Goal: Task Accomplishment & Management: Manage account settings

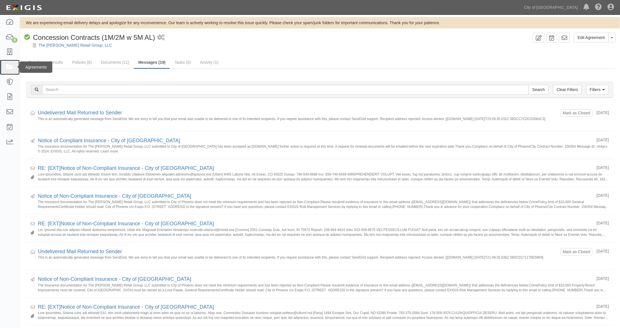
click at [6, 65] on icon at bounding box center [10, 67] width 8 height 7
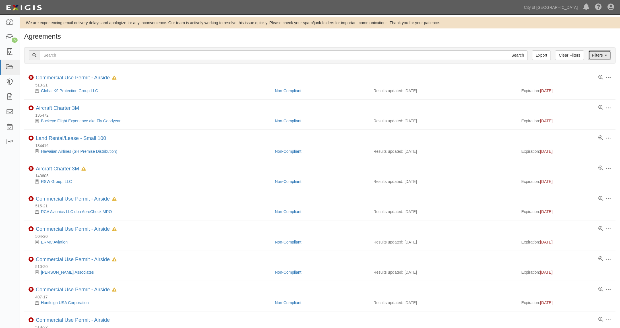
click at [598, 55] on link "Filters" at bounding box center [599, 55] width 23 height 10
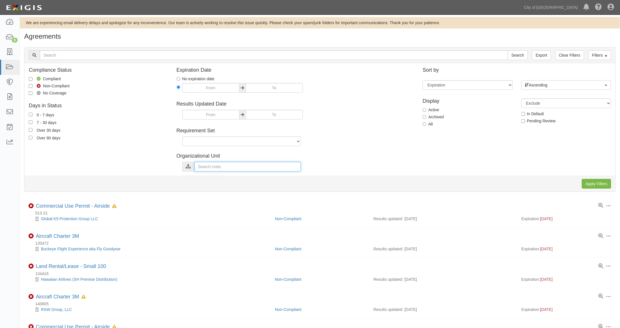
click at [203, 166] on input "text" at bounding box center [247, 167] width 106 height 10
click at [199, 188] on link "expand all" at bounding box center [196, 188] width 18 height 5
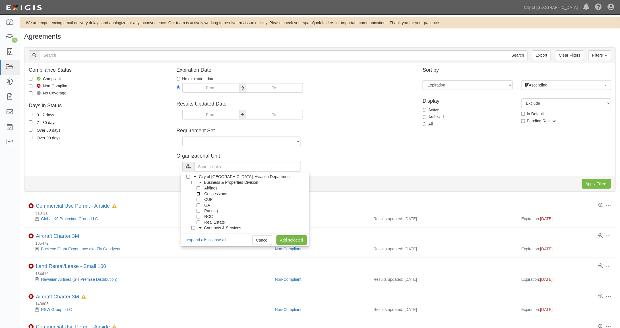
click at [197, 193] on input "Concessions" at bounding box center [198, 194] width 4 height 4
checkbox input "true"
click at [283, 240] on link "Add selected" at bounding box center [291, 240] width 30 height 10
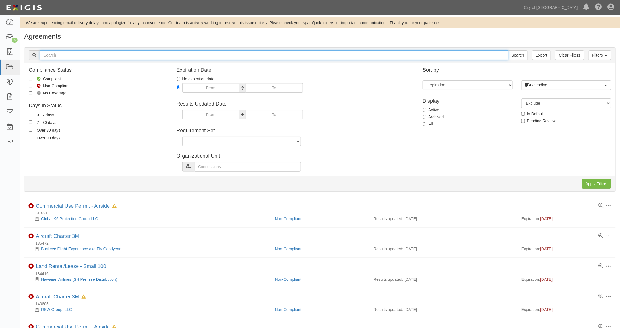
click at [64, 58] on input "text" at bounding box center [274, 55] width 468 height 10
type input "spahr"
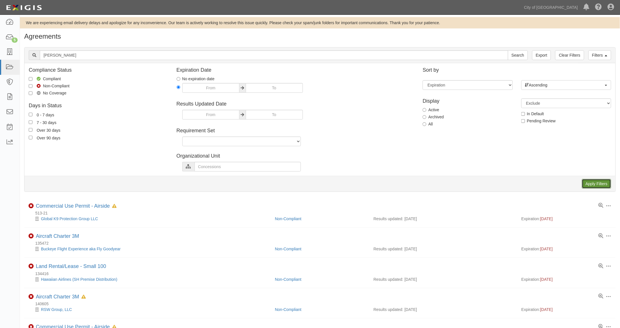
click at [600, 183] on input "Apply Filters" at bounding box center [596, 184] width 29 height 10
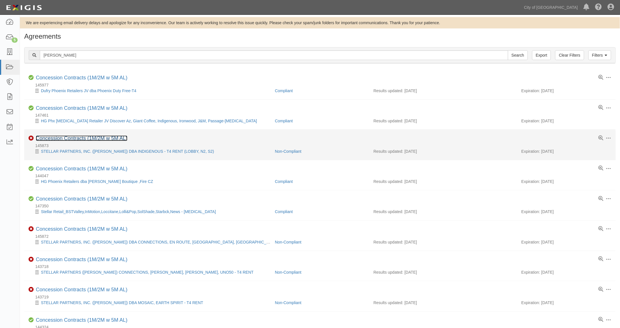
click at [96, 136] on link "Concession Contracts (1M/2M w 5M AL)" at bounding box center [82, 138] width 92 height 6
click at [67, 139] on link "Concession Contracts (1M/2M w 5M AL)" at bounding box center [82, 138] width 92 height 6
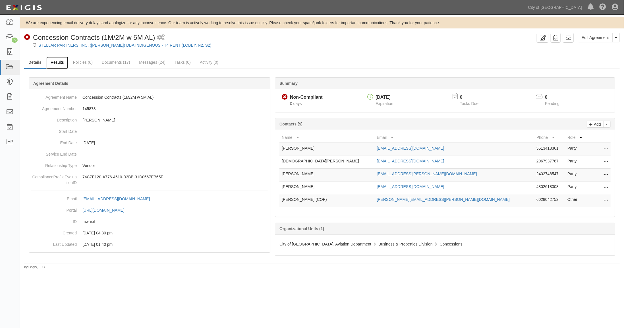
click at [57, 65] on link "Results" at bounding box center [57, 63] width 22 height 12
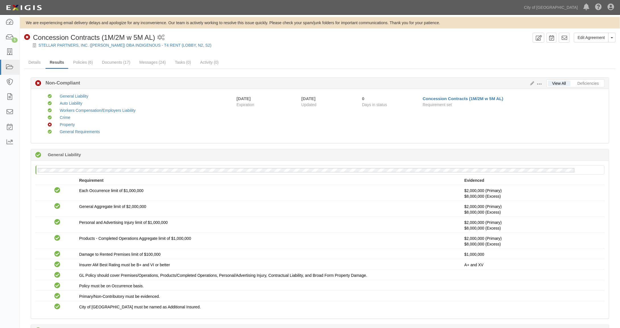
click at [539, 82] on span at bounding box center [539, 84] width 5 height 5
click at [554, 85] on link "Edit Requirements" at bounding box center [565, 83] width 45 height 10
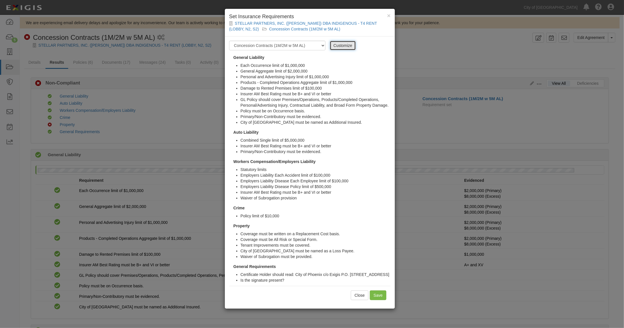
click at [340, 44] on link "Customize" at bounding box center [343, 46] width 26 height 10
click at [360, 299] on button "Close" at bounding box center [360, 295] width 18 height 10
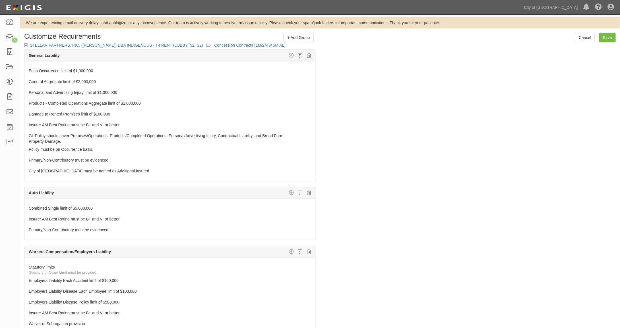
scroll to position [136, 0]
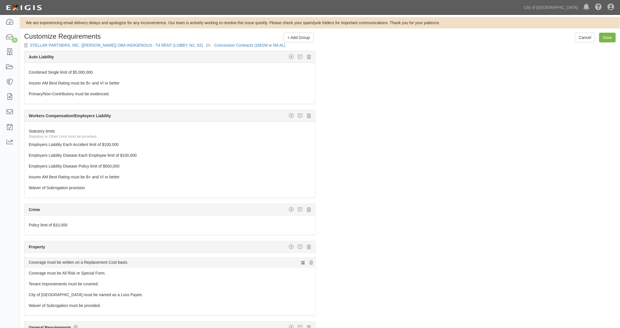
click at [301, 260] on icon at bounding box center [302, 262] width 3 height 5
click at [583, 36] on link "Cancel" at bounding box center [585, 38] width 20 height 10
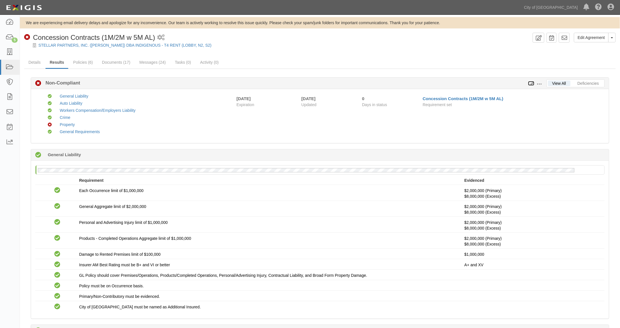
click at [532, 82] on icon at bounding box center [531, 84] width 6 height 4
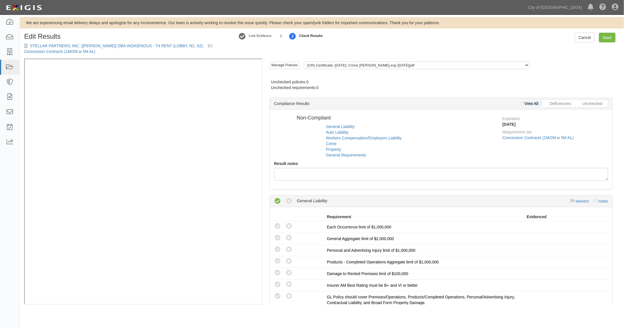
radio input "false"
radio input "true"
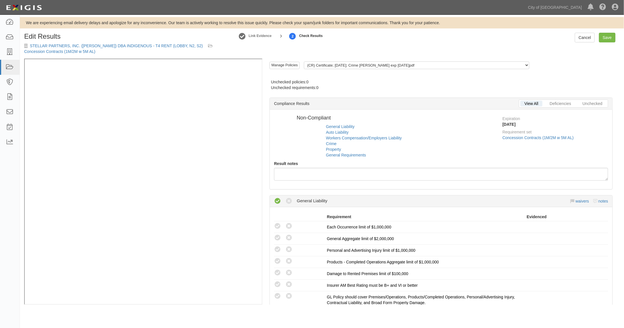
radio input "true"
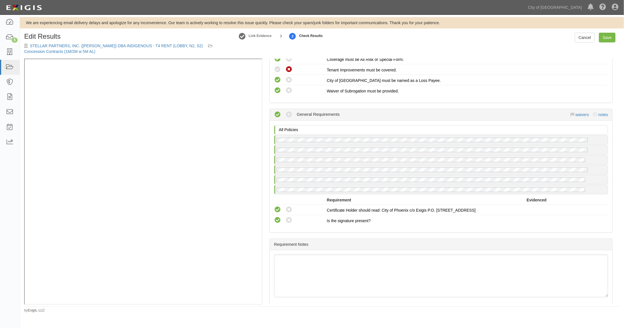
scroll to position [538, 0]
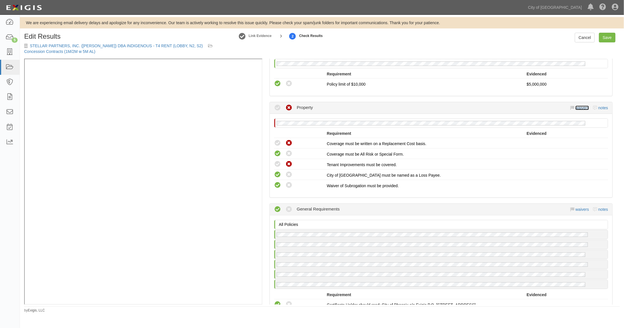
click at [579, 105] on link "waivers" at bounding box center [581, 107] width 13 height 5
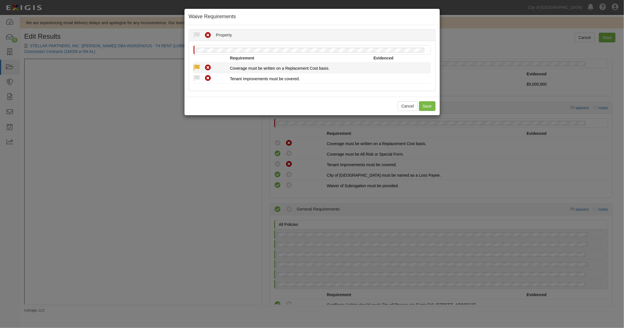
click at [194, 67] on icon at bounding box center [196, 67] width 7 height 7
radio input "true"
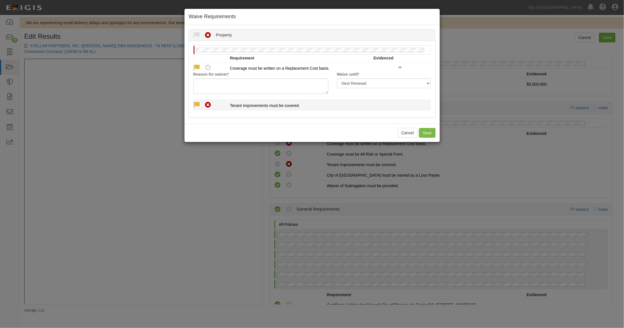
click at [195, 104] on icon at bounding box center [196, 104] width 7 height 7
radio input "true"
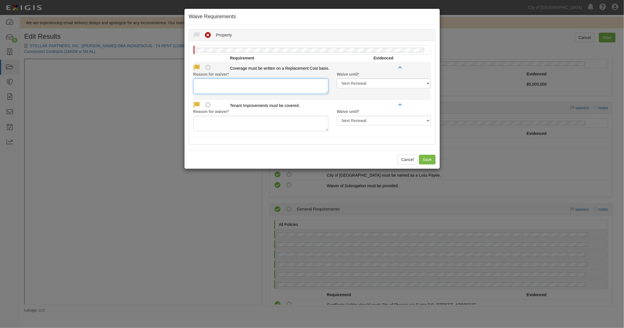
click at [204, 84] on textarea "Reason for waiver *" at bounding box center [260, 85] width 135 height 15
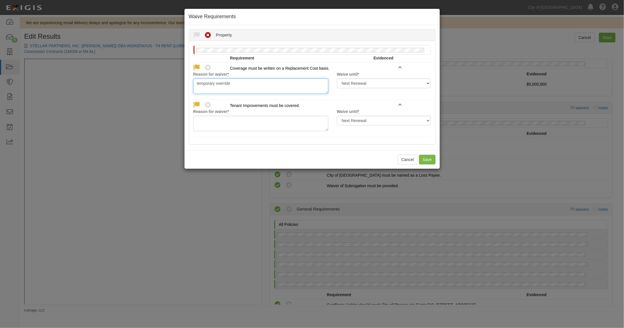
drag, startPoint x: 234, startPoint y: 81, endPoint x: 187, endPoint y: 79, distance: 47.2
click at [187, 79] on div "Waived Non-Compliant Property Reason for waiver * Waive until * Next Renewal In…" at bounding box center [312, 86] width 255 height 115
type textarea "temporary override"
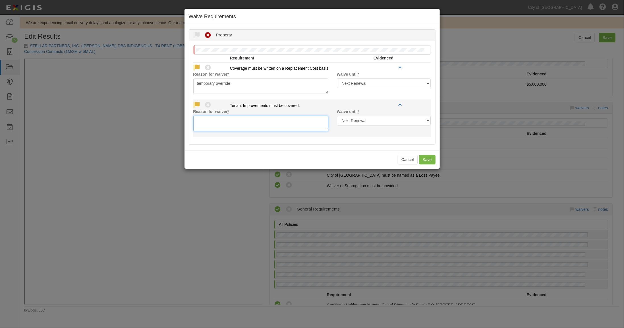
click at [212, 119] on textarea "Reason for waiver *" at bounding box center [260, 123] width 135 height 15
paste textarea "temporary override"
type textarea "temporary override"
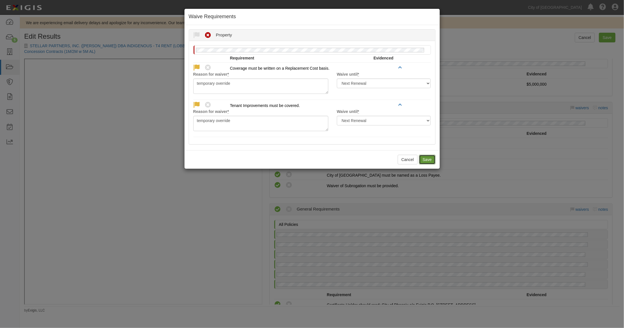
click at [425, 156] on button "Save" at bounding box center [427, 160] width 16 height 10
radio input "true"
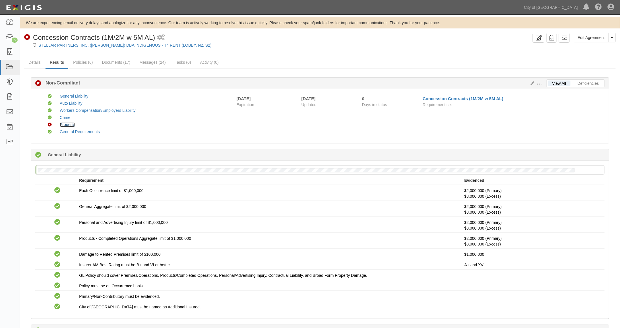
click at [66, 124] on link "Property" at bounding box center [67, 124] width 15 height 5
click at [532, 83] on icon at bounding box center [531, 84] width 6 height 4
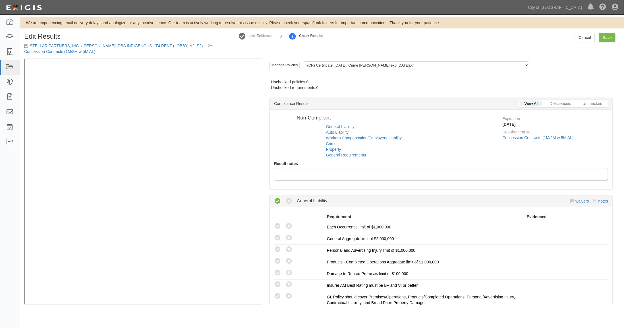
radio input "false"
radio input "true"
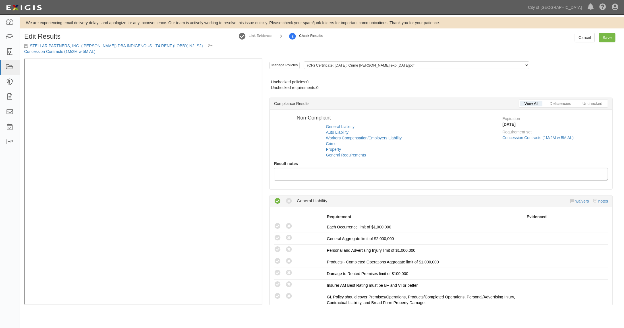
radio input "true"
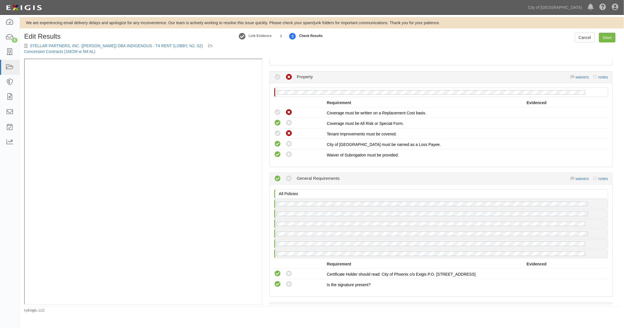
scroll to position [474, 0]
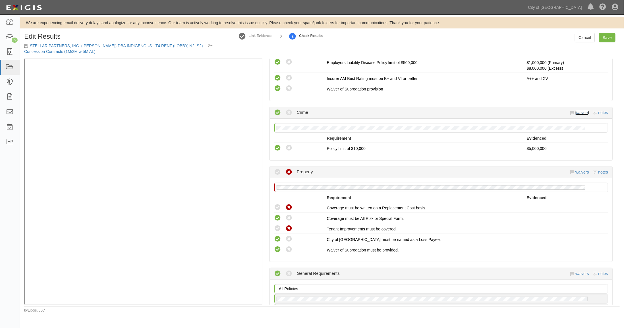
click at [578, 110] on link "waivers" at bounding box center [581, 112] width 13 height 5
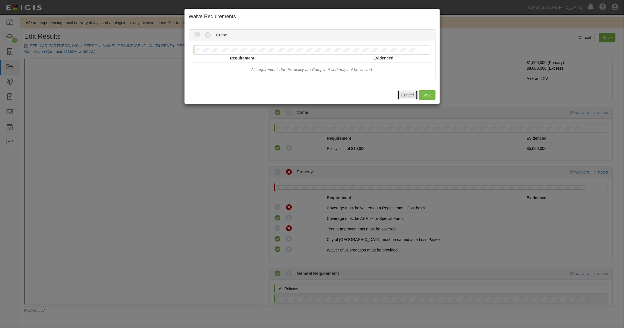
click at [409, 96] on button "Cancel" at bounding box center [408, 95] width 20 height 10
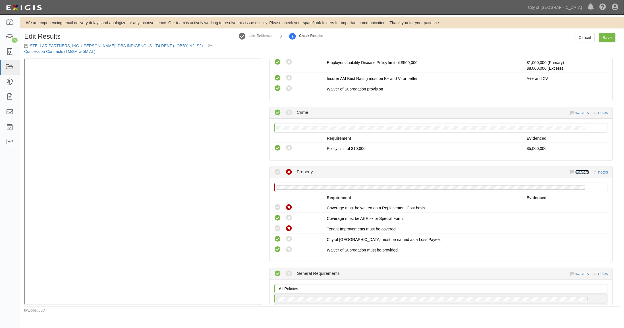
click at [577, 170] on link "waivers" at bounding box center [581, 172] width 13 height 5
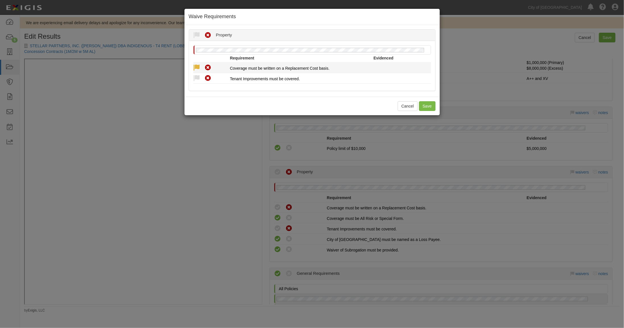
click at [197, 67] on icon at bounding box center [196, 67] width 7 height 7
radio input "true"
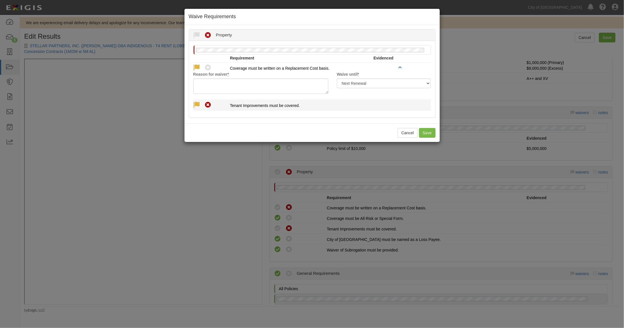
click at [196, 103] on icon at bounding box center [196, 104] width 7 height 7
radio input "true"
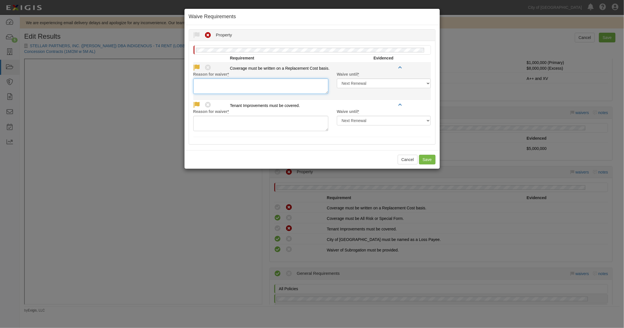
click at [220, 86] on textarea "Reason for waiver *" at bounding box center [260, 85] width 135 height 15
paste textarea "temporary override"
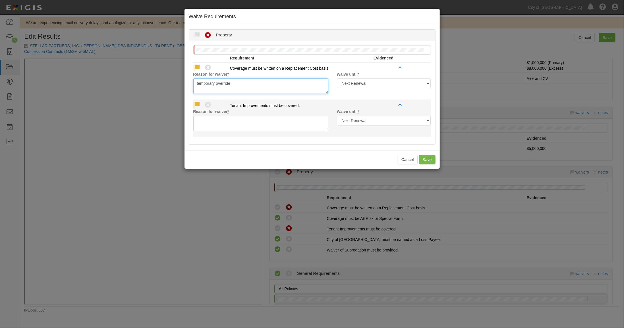
type textarea "temporary override"
click at [211, 119] on textarea "Reason for waiver *" at bounding box center [260, 123] width 135 height 15
paste textarea "temporary override"
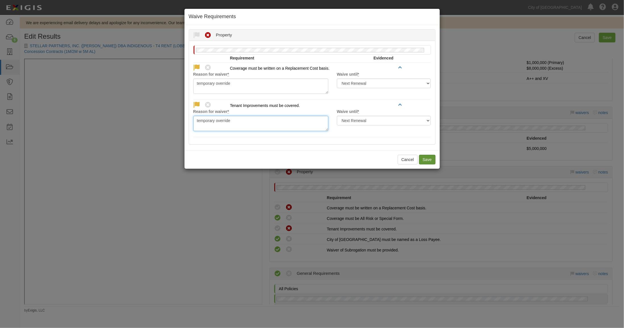
type textarea "temporary override"
click at [426, 155] on button "Save" at bounding box center [427, 160] width 16 height 10
radio input "true"
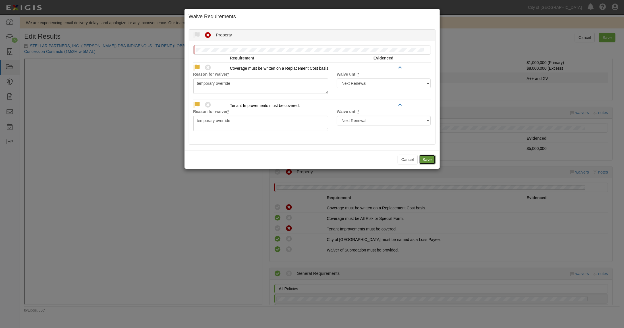
radio input "true"
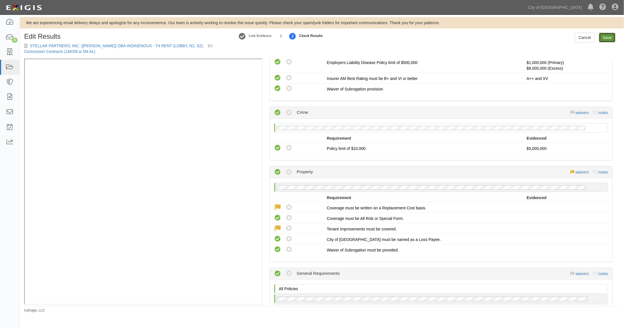
click at [610, 39] on link "Save" at bounding box center [607, 38] width 16 height 10
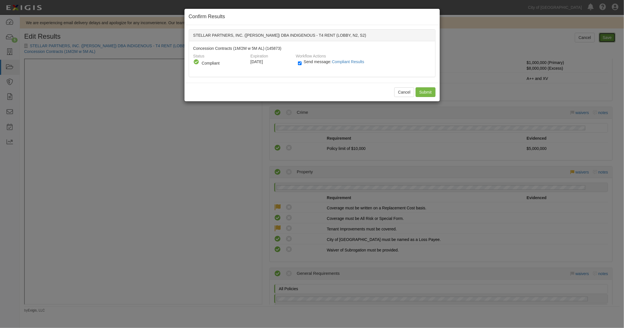
radio input "true"
click at [425, 89] on input "Submit" at bounding box center [426, 92] width 20 height 10
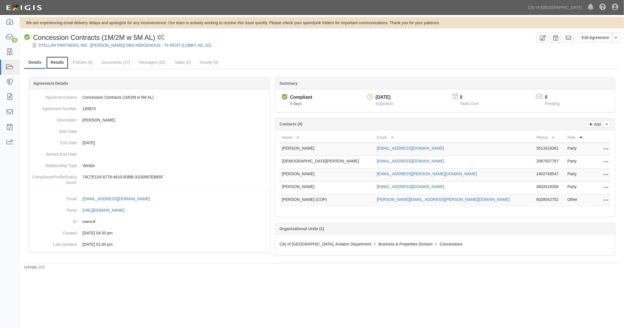
click at [56, 65] on link "Results" at bounding box center [57, 63] width 22 height 12
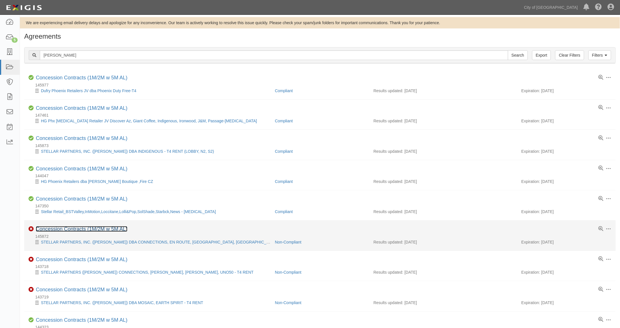
click at [61, 229] on link "Concession Contracts (1M/2M w 5M AL)" at bounding box center [82, 229] width 92 height 6
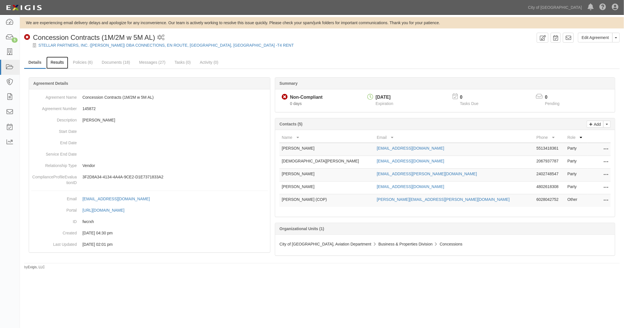
click at [61, 60] on link "Results" at bounding box center [57, 63] width 22 height 12
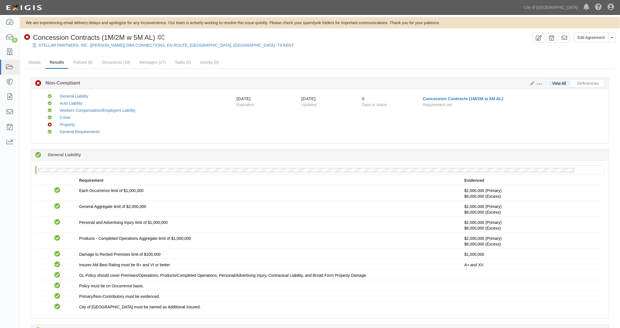
click at [540, 83] on span at bounding box center [539, 84] width 5 height 5
click at [554, 82] on link "Edit Requirements" at bounding box center [565, 83] width 45 height 10
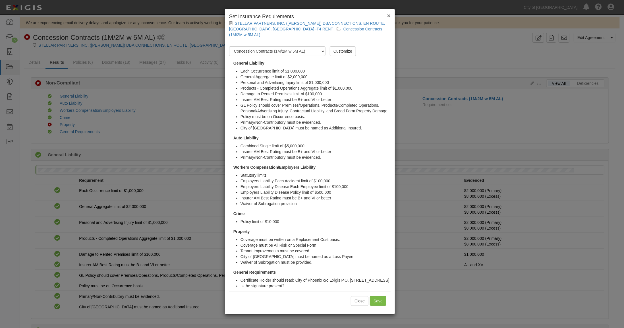
click at [388, 14] on span "×" at bounding box center [388, 15] width 3 height 7
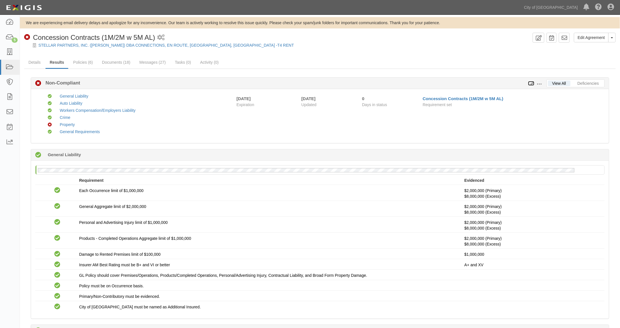
click at [532, 84] on icon at bounding box center [531, 84] width 6 height 4
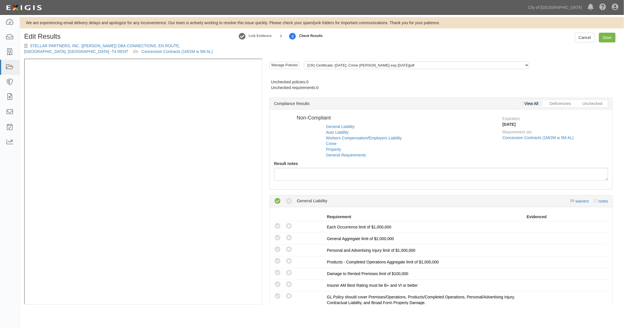
radio input "false"
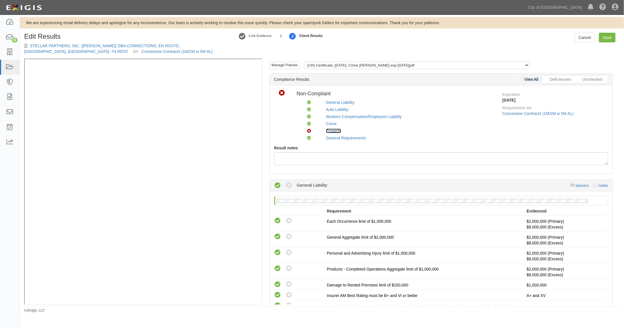
click at [337, 129] on link "Property" at bounding box center [333, 131] width 15 height 5
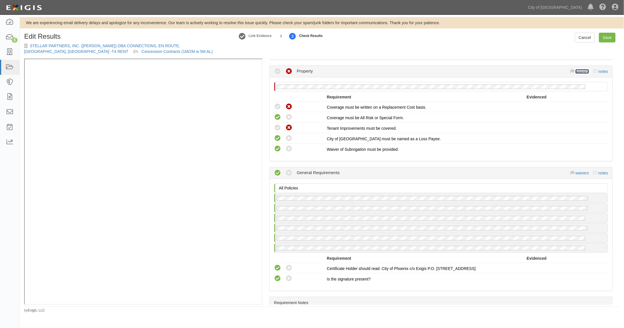
click at [578, 69] on link "waivers" at bounding box center [581, 71] width 13 height 5
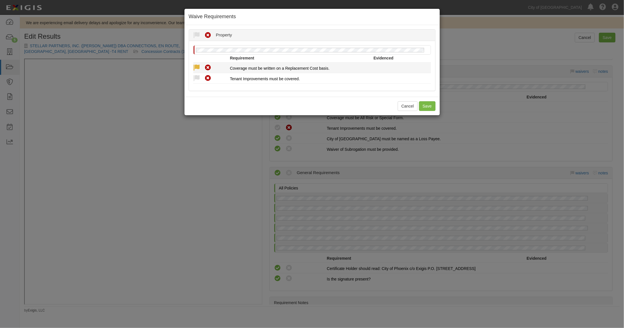
click at [196, 68] on icon at bounding box center [196, 67] width 7 height 7
radio input "true"
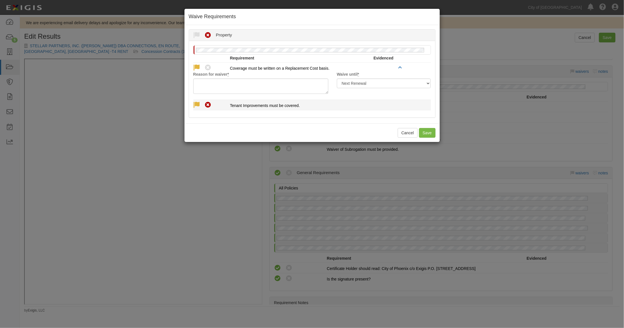
click at [194, 103] on icon at bounding box center [196, 104] width 7 height 7
radio input "true"
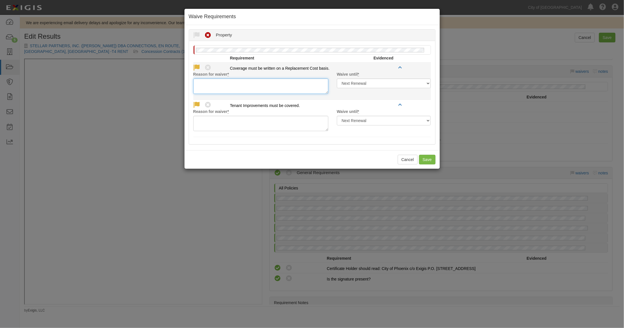
click at [206, 82] on textarea "Reason for waiver *" at bounding box center [260, 85] width 135 height 15
paste textarea "temporary override"
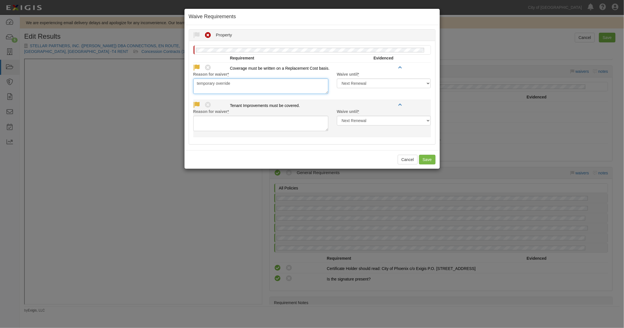
type textarea "temporary override"
click at [206, 119] on textarea "Reason for waiver *" at bounding box center [260, 123] width 135 height 15
paste textarea "temporary override"
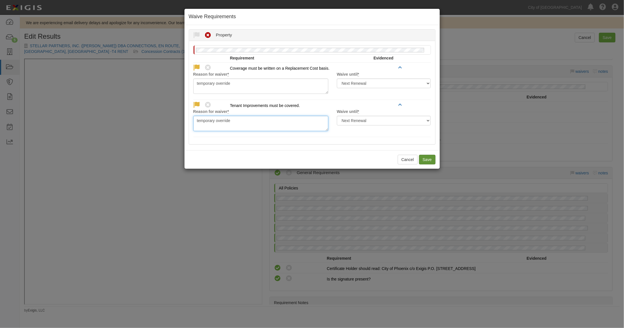
type textarea "temporary override"
click at [426, 158] on button "Save" at bounding box center [427, 160] width 16 height 10
radio input "true"
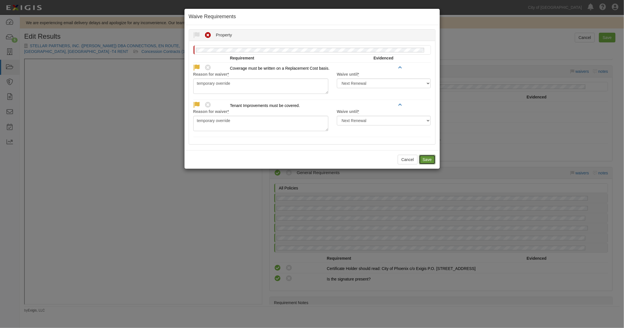
radio input "true"
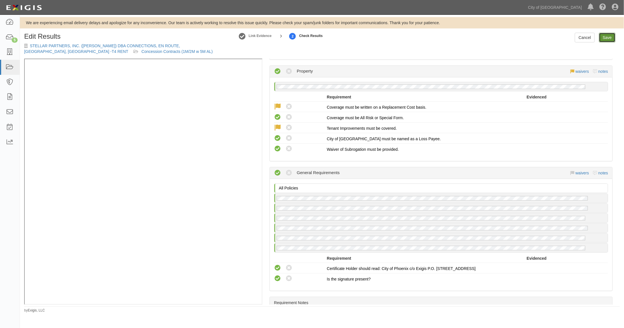
click at [611, 38] on link "Save" at bounding box center [607, 38] width 16 height 10
radio input "true"
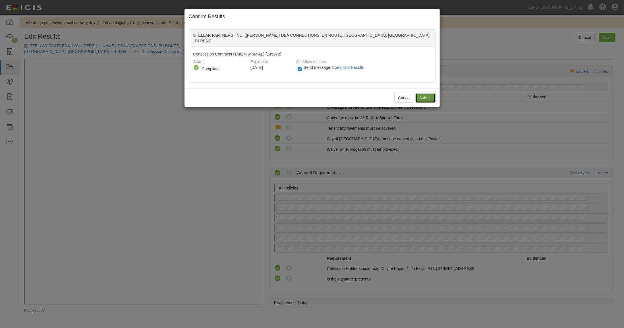
click at [422, 93] on input "Submit" at bounding box center [426, 98] width 20 height 10
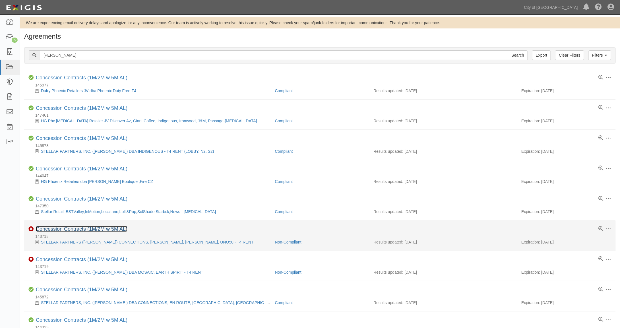
click at [80, 227] on link "Concession Contracts (1M/2M w 5M AL)" at bounding box center [82, 229] width 92 height 6
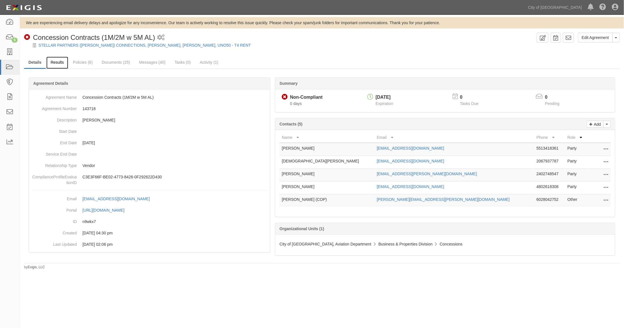
click at [57, 63] on link "Results" at bounding box center [57, 63] width 22 height 12
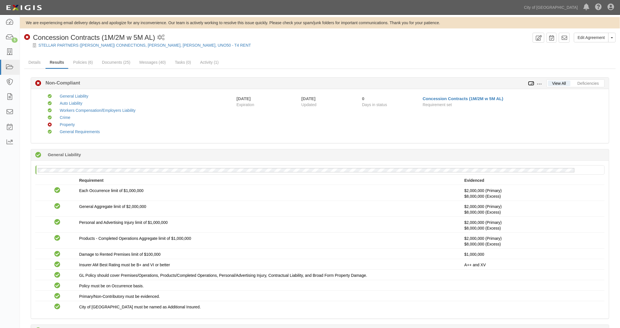
click at [532, 83] on icon at bounding box center [531, 84] width 6 height 4
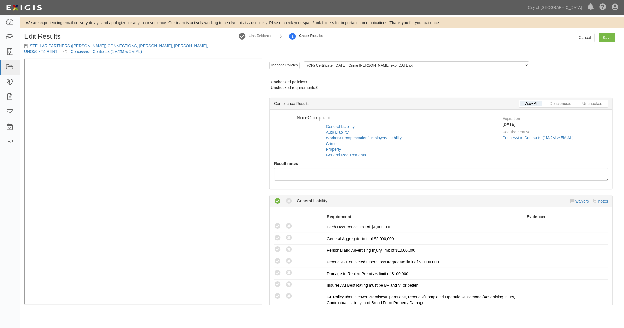
radio input "false"
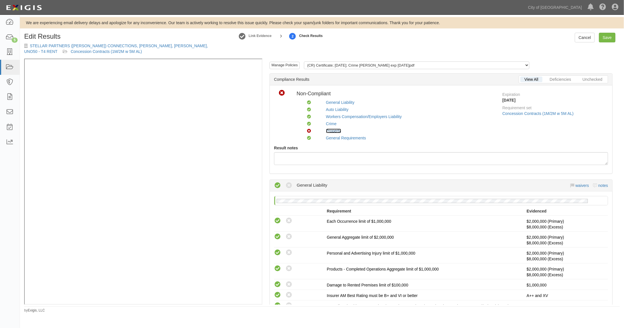
click at [334, 131] on link "Property" at bounding box center [333, 131] width 15 height 5
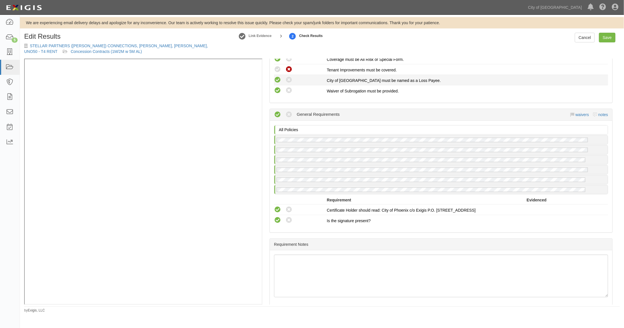
scroll to position [538, 0]
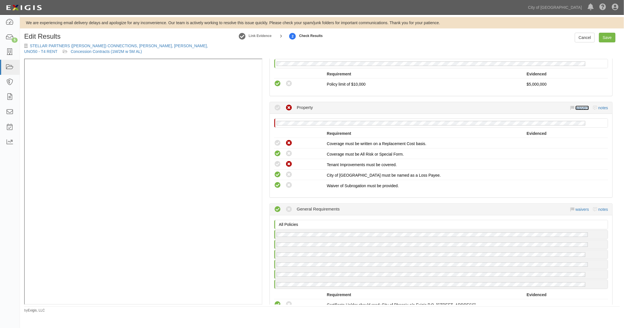
click at [579, 105] on link "waivers" at bounding box center [581, 107] width 13 height 5
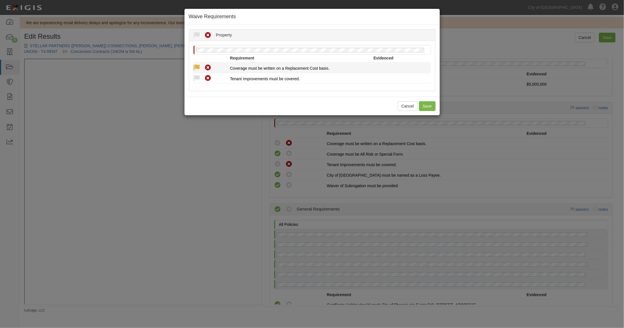
click at [198, 65] on icon at bounding box center [196, 67] width 7 height 7
radio input "true"
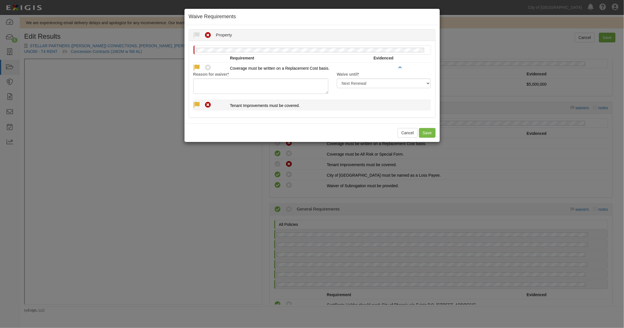
click at [196, 102] on icon at bounding box center [196, 104] width 7 height 7
radio input "true"
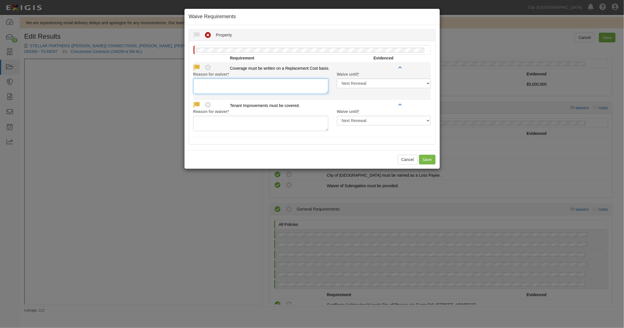
click at [214, 88] on textarea "Reason for waiver *" at bounding box center [260, 85] width 135 height 15
paste textarea "temporary override"
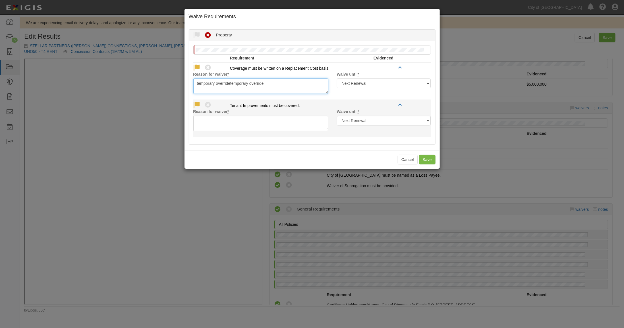
type textarea "temporary overridetemporary override"
click at [209, 122] on textarea "Reason for waiver *" at bounding box center [260, 123] width 135 height 15
paste textarea "temporary override"
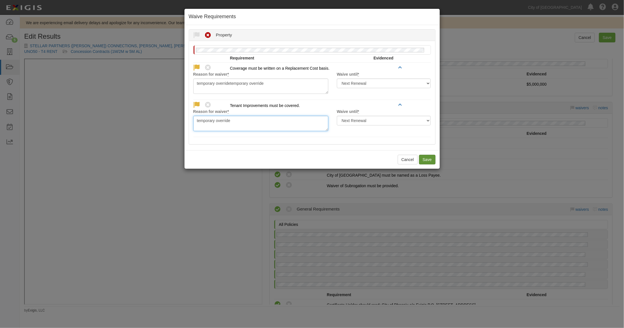
type textarea "temporary override"
click at [424, 156] on button "Save" at bounding box center [427, 160] width 16 height 10
radio input "true"
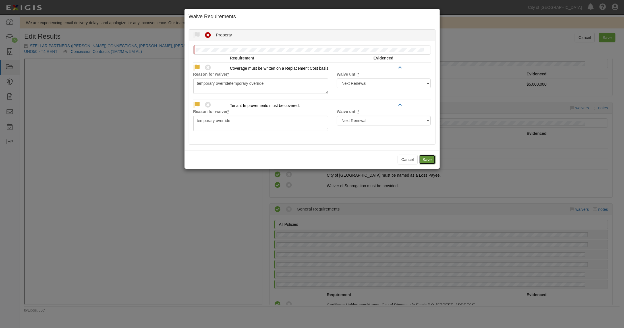
radio input "true"
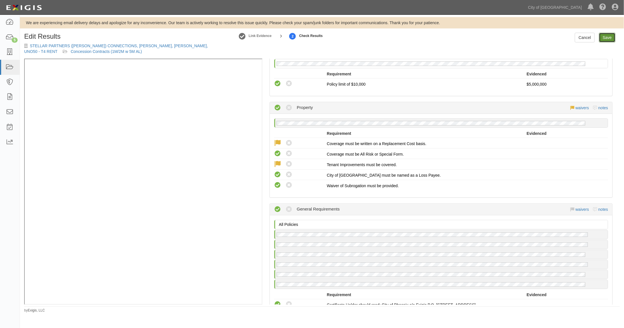
click at [606, 38] on link "Save" at bounding box center [607, 38] width 16 height 10
radio input "true"
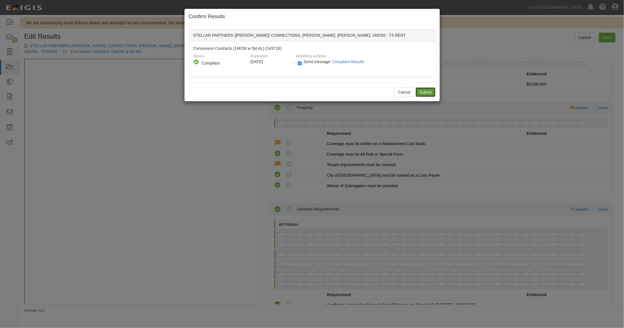
click at [426, 89] on input "Submit" at bounding box center [426, 92] width 20 height 10
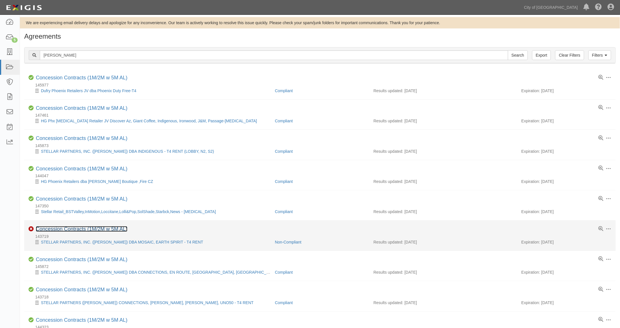
click at [76, 229] on link "Concession Contracts (1M/2M w 5M AL)" at bounding box center [82, 229] width 92 height 6
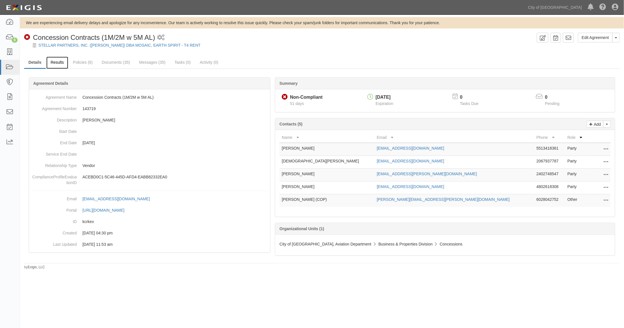
click at [58, 61] on link "Results" at bounding box center [57, 63] width 22 height 12
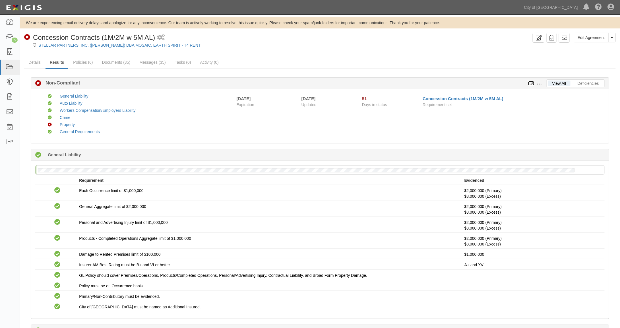
click at [532, 83] on icon at bounding box center [531, 84] width 6 height 4
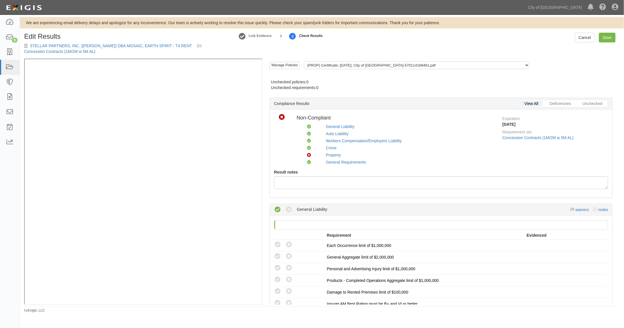
radio input "false"
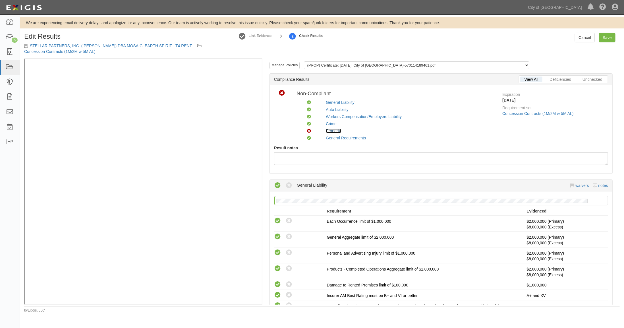
click at [335, 130] on link "Property" at bounding box center [333, 131] width 15 height 5
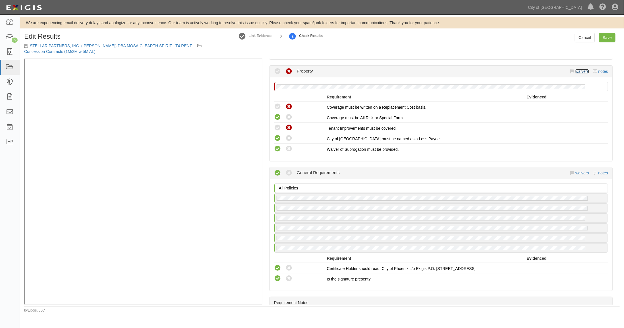
click at [580, 69] on link "waivers" at bounding box center [581, 71] width 13 height 5
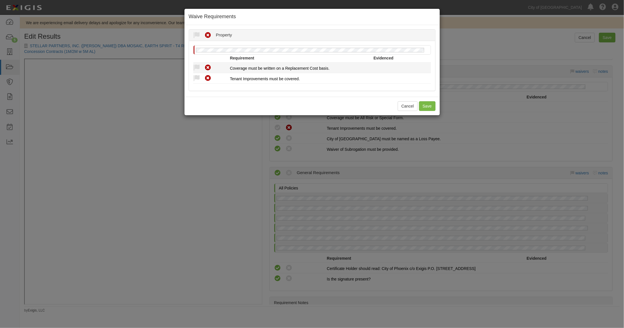
click at [193, 66] on div "Compliant Waived Non-Compliant" at bounding box center [209, 67] width 41 height 7
click at [200, 67] on icon at bounding box center [196, 67] width 7 height 7
radio input "true"
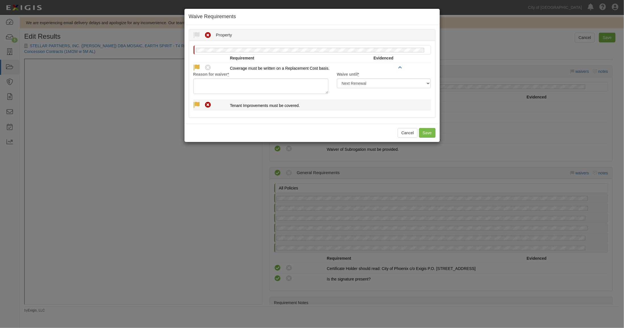
click at [198, 103] on icon at bounding box center [196, 104] width 7 height 7
radio input "true"
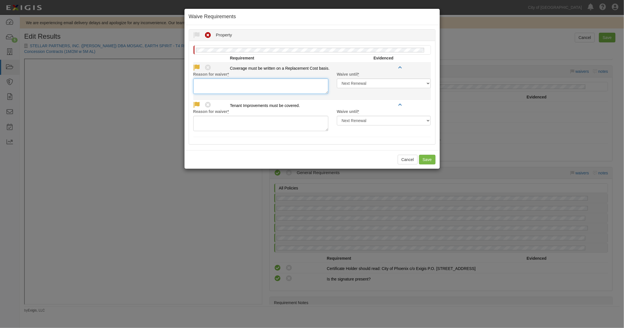
click at [202, 84] on textarea "Reason for waiver *" at bounding box center [260, 85] width 135 height 15
paste textarea "temporary override"
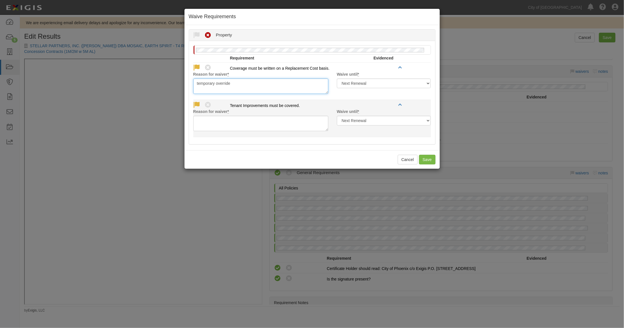
type textarea "temporary override"
click at [208, 122] on textarea "Reason for waiver *" at bounding box center [260, 123] width 135 height 15
paste textarea "temporary override"
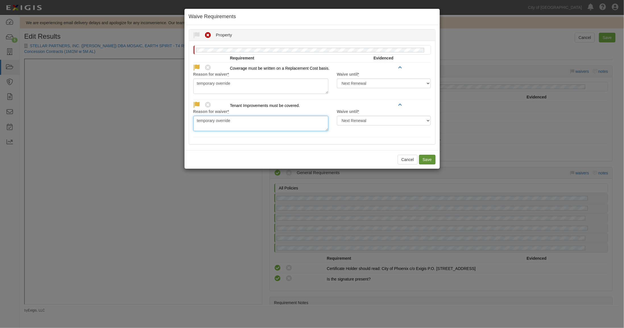
type textarea "temporary override"
click at [427, 158] on button "Save" at bounding box center [427, 160] width 16 height 10
radio input "true"
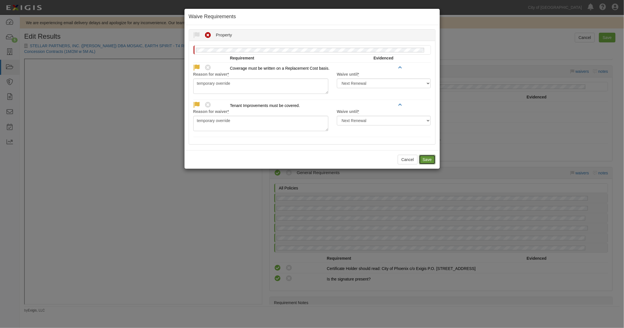
radio input "true"
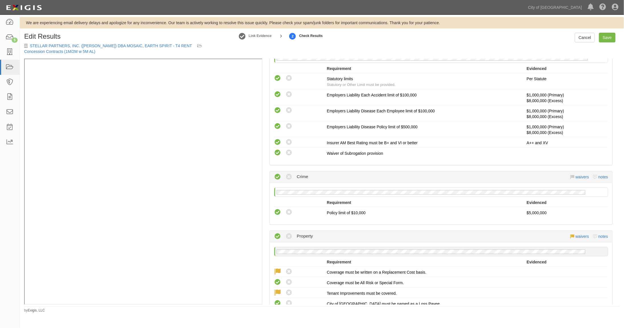
scroll to position [479, 0]
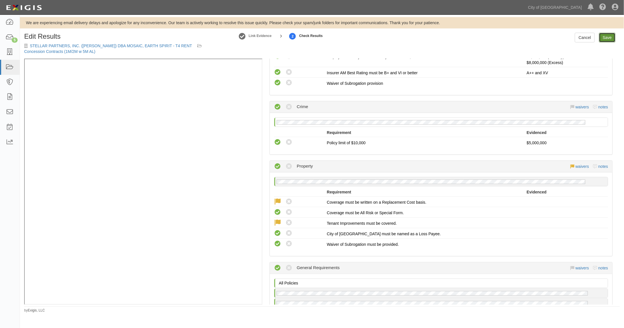
click at [605, 37] on link "Save" at bounding box center [607, 38] width 16 height 10
radio input "true"
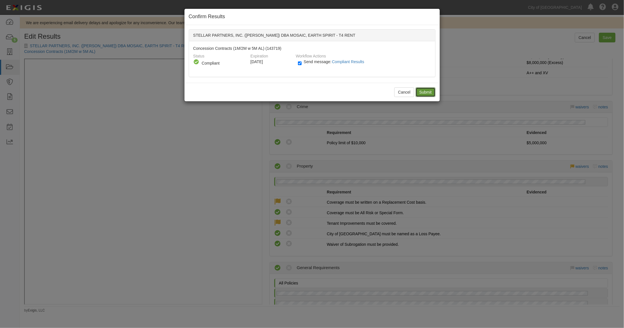
click at [421, 88] on input "Submit" at bounding box center [426, 92] width 20 height 10
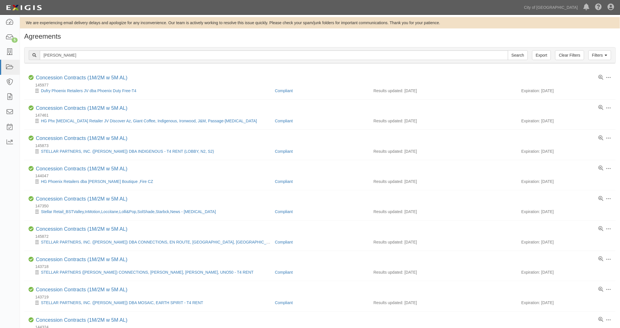
scroll to position [95, 0]
